Goal: Transaction & Acquisition: Purchase product/service

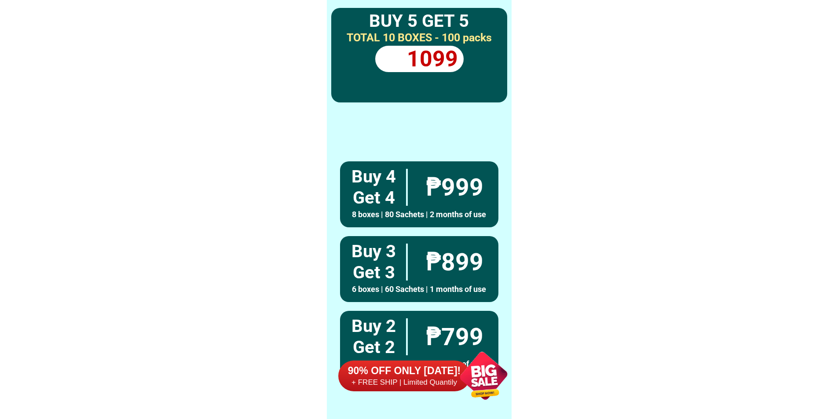
scroll to position [6842, 0]
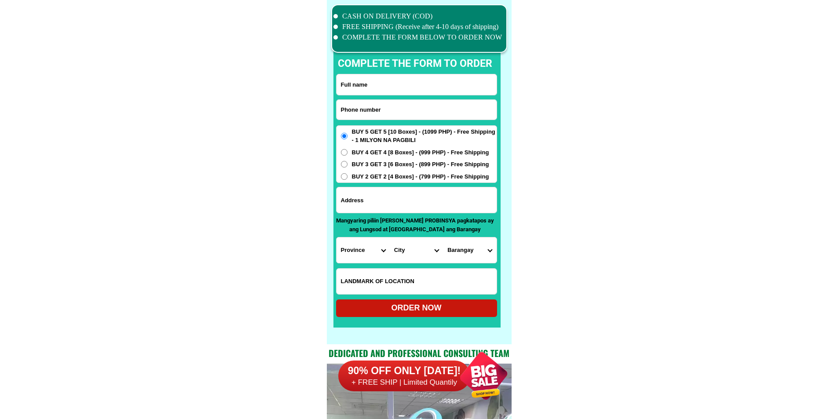
click at [361, 107] on input "Input phone_number" at bounding box center [417, 110] width 160 height 20
paste input "09649093584"
type input "09649093584"
click at [437, 85] on input "Input full_name" at bounding box center [417, 84] width 160 height 21
paste input "[PERSON_NAME]"
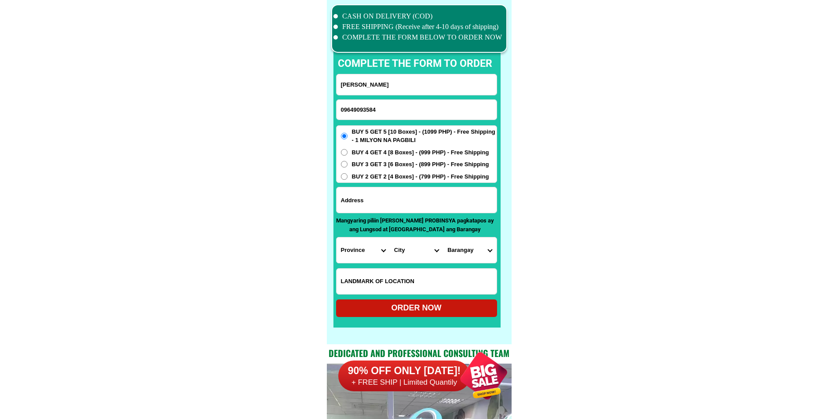
type input "[PERSON_NAME]"
click at [369, 207] on input "Input address" at bounding box center [417, 200] width 160 height 26
click at [387, 201] on input "Input address" at bounding box center [417, 200] width 160 height 26
paste input "[GEOGRAPHIC_DATA][PERSON_NAME] [GEOGRAPHIC_DATA][PERSON_NAME] zone 2 kalye mani…"
type input "[GEOGRAPHIC_DATA][PERSON_NAME] [GEOGRAPHIC_DATA][PERSON_NAME] zone 2 kalye mani…"
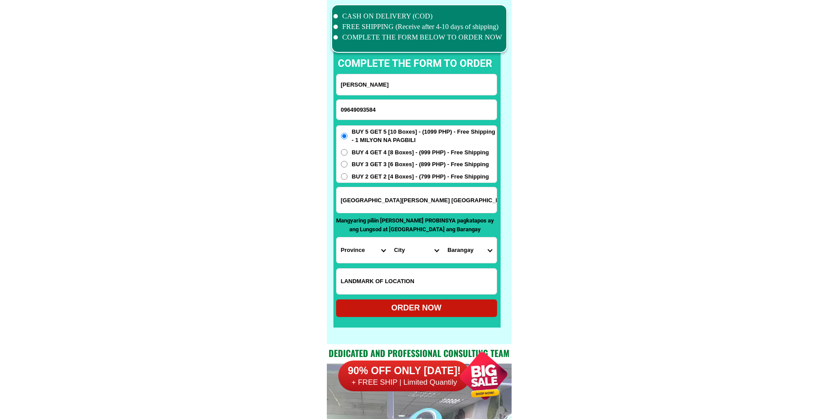
click at [418, 88] on input "[PERSON_NAME]" at bounding box center [417, 84] width 160 height 21
paste input "[PERSON_NAME] [PERSON_NAME]"
type input "[PERSON_NAME] [PERSON_NAME]"
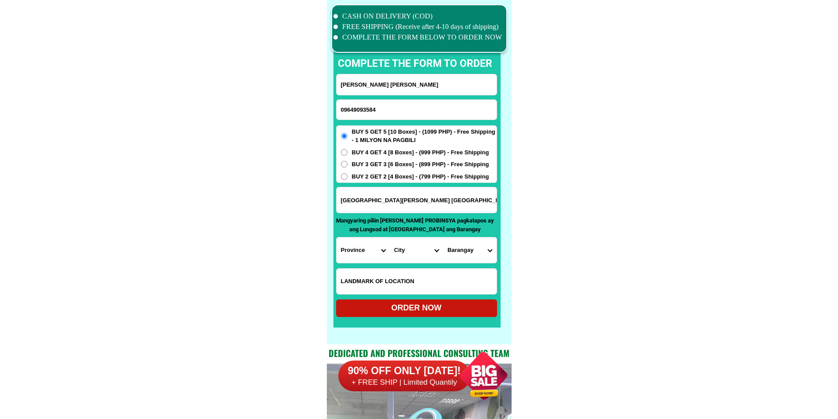
click at [356, 246] on select "Province [GEOGRAPHIC_DATA] [GEOGRAPHIC_DATA] [GEOGRAPHIC_DATA] [GEOGRAPHIC_DATA…" at bounding box center [363, 251] width 53 height 26
select select "63_779"
click at [337, 238] on select "Province [GEOGRAPHIC_DATA] [GEOGRAPHIC_DATA] [GEOGRAPHIC_DATA] [GEOGRAPHIC_DATA…" at bounding box center [363, 251] width 53 height 26
click at [414, 250] on select "City [GEOGRAPHIC_DATA]-city [GEOGRAPHIC_DATA] Arayat Bacolor [GEOGRAPHIC_DATA] …" at bounding box center [416, 251] width 53 height 26
select select "63_7791488"
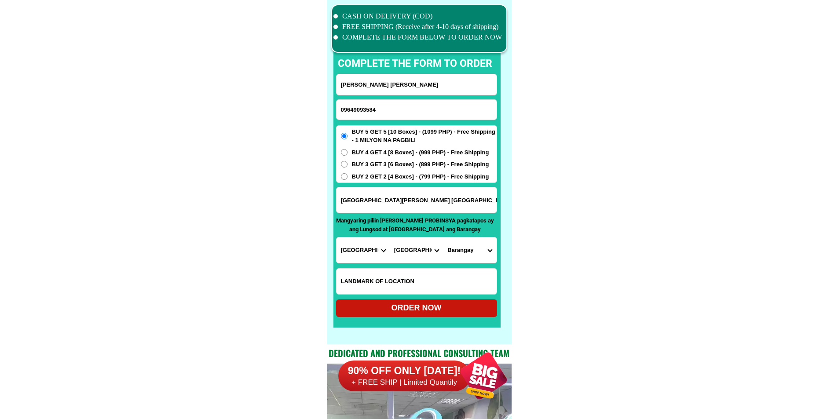
click at [390, 238] on select "City [GEOGRAPHIC_DATA]-city [GEOGRAPHIC_DATA] Arayat Bacolor [GEOGRAPHIC_DATA] …" at bounding box center [416, 251] width 53 height 26
click at [454, 249] on select "Barangay Becuran Dila-dila San [PERSON_NAME] [GEOGRAPHIC_DATA][PERSON_NAME] [GE…" at bounding box center [469, 251] width 53 height 26
select select "63_77914881322"
click at [413, 301] on div "ORDER NOW" at bounding box center [416, 309] width 161 height 18
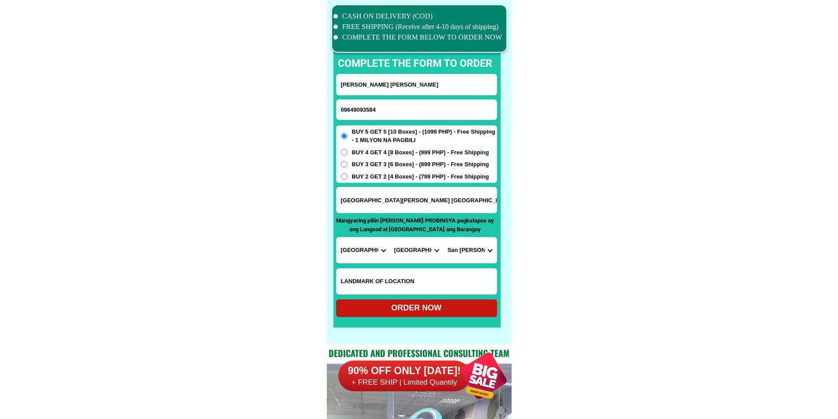
type input "09649093584"
radio input "true"
